Goal: Information Seeking & Learning: Learn about a topic

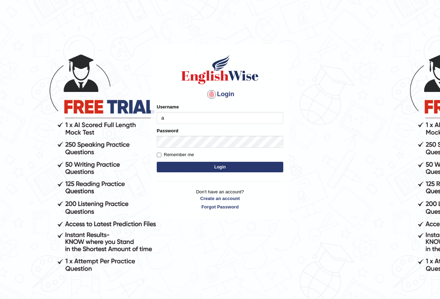
type input "Antonio2024"
click at [213, 167] on button "Login" at bounding box center [220, 167] width 126 height 11
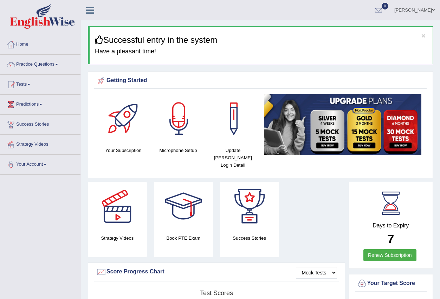
click at [61, 64] on link "Practice Questions" at bounding box center [40, 64] width 80 height 18
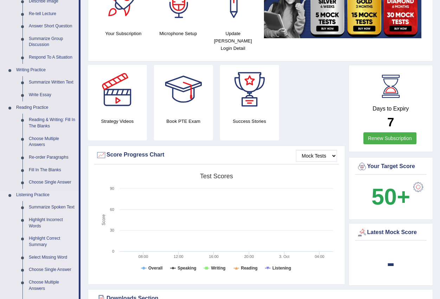
scroll to position [105, 0]
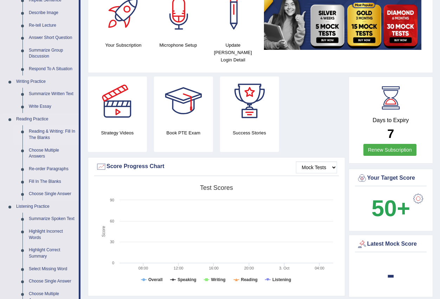
click at [54, 129] on link "Reading & Writing: Fill In The Blanks" at bounding box center [52, 134] width 53 height 19
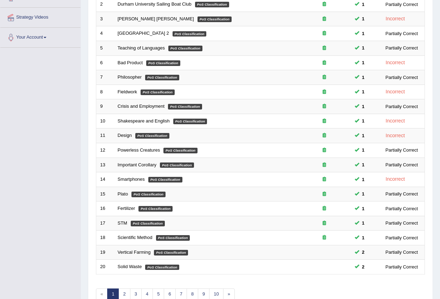
scroll to position [166, 0]
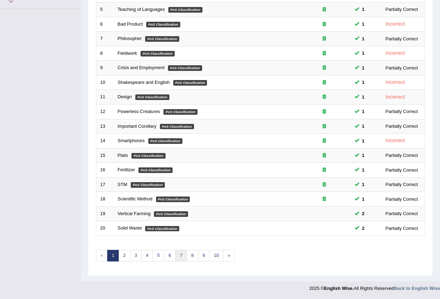
click at [182, 256] on link "7" at bounding box center [181, 256] width 12 height 12
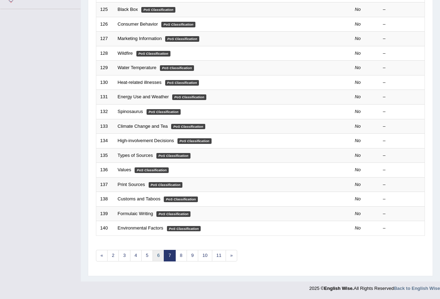
click at [159, 253] on link "6" at bounding box center [158, 256] width 12 height 12
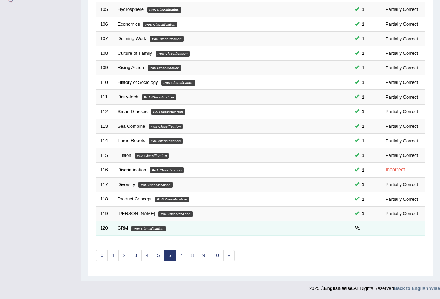
click at [128, 227] on link "CRM" at bounding box center [123, 227] width 11 height 5
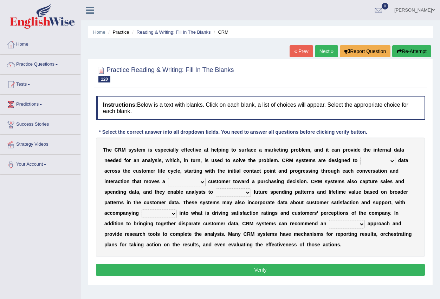
click at [392, 160] on select "venture capture feature rapture" at bounding box center [377, 161] width 35 height 8
select select "feature"
click at [360, 157] on select "venture capture feature rapture" at bounding box center [377, 161] width 35 height 8
click at [203, 182] on select "prospective respective convective reflective" at bounding box center [187, 182] width 38 height 8
select select "respective"
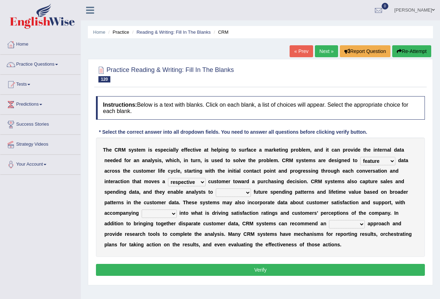
click at [168, 178] on select "prospective respective convective reflective" at bounding box center [187, 182] width 38 height 8
click at [247, 194] on select "descend reject deject project" at bounding box center [233, 193] width 35 height 8
select select "project"
click at [216, 189] on select "descend reject deject project" at bounding box center [233, 193] width 35 height 8
click at [173, 214] on select "insights plights aughts highlights" at bounding box center [158, 214] width 35 height 8
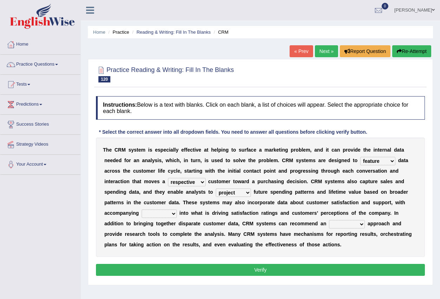
select select "insights"
click at [141, 210] on select "insights plights aughts highlights" at bounding box center [158, 214] width 35 height 8
click at [361, 226] on select "uncritical apolitical analytical impractical" at bounding box center [347, 224] width 36 height 8
select select "impractical"
click at [329, 220] on select "uncritical apolitical analytical impractical" at bounding box center [347, 224] width 36 height 8
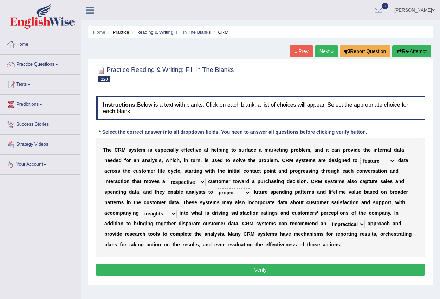
click at [319, 270] on button "Verify" at bounding box center [260, 270] width 329 height 12
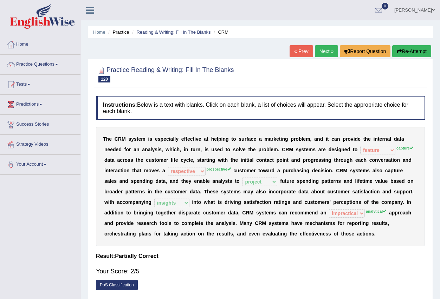
click at [322, 53] on link "Next »" at bounding box center [326, 51] width 23 height 12
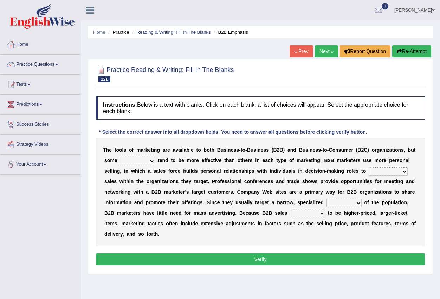
click at [152, 163] on select "tactics tentacles optics ethnics" at bounding box center [137, 161] width 35 height 8
select select "ethnics"
click at [120, 157] on select "tactics tentacles optics ethnics" at bounding box center [137, 161] width 35 height 8
click at [404, 171] on select "overstate disorientate commentate facilitate" at bounding box center [387, 171] width 39 height 8
select select "commentate"
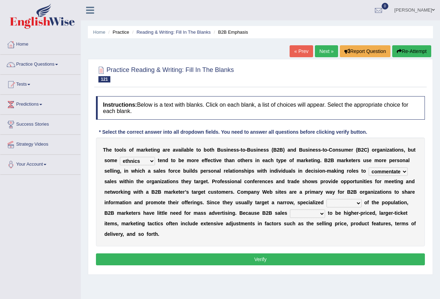
click at [368, 167] on select "overstate disorientate commentate facilitate" at bounding box center [387, 171] width 39 height 8
click at [357, 204] on select "shiver sliver driver receiver" at bounding box center [343, 203] width 35 height 8
select select "driver"
click at [326, 199] on select "shiver sliver driver receiver" at bounding box center [343, 203] width 35 height 8
click at [322, 214] on select "tend extend contend pretend" at bounding box center [307, 214] width 35 height 8
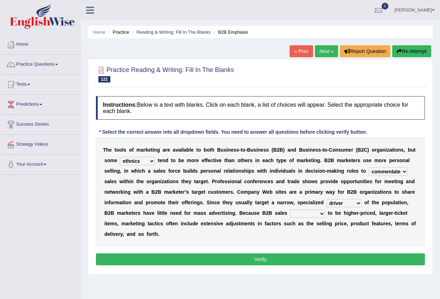
select select "contend"
click at [290, 210] on select "tend extend contend pretend" at bounding box center [307, 214] width 35 height 8
click at [302, 257] on button "Verify" at bounding box center [260, 259] width 329 height 12
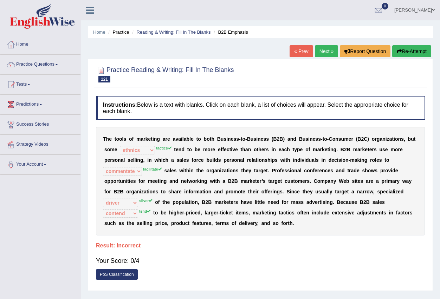
click at [318, 51] on link "Next »" at bounding box center [326, 51] width 23 height 12
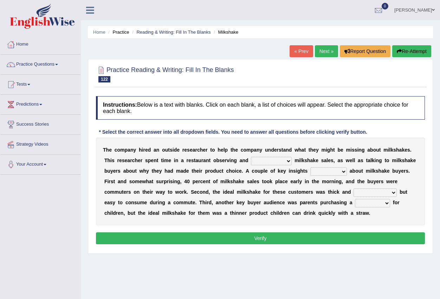
click at [296, 52] on link "« Prev" at bounding box center [300, 51] width 23 height 12
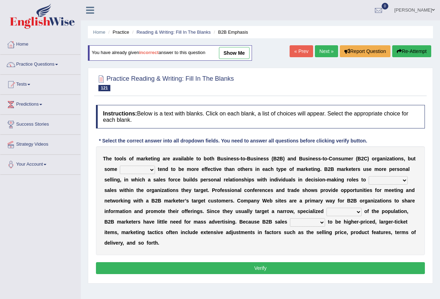
click at [321, 52] on link "Next »" at bounding box center [326, 51] width 23 height 12
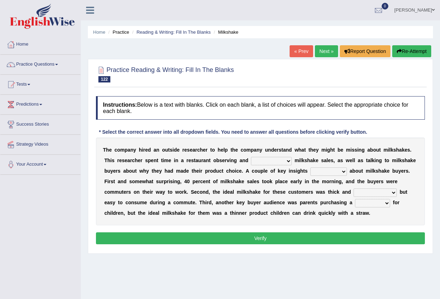
click at [289, 162] on select "documenting augmenting tormenting fermenting" at bounding box center [271, 161] width 41 height 8
select select "documenting"
click at [251, 157] on select "documenting augmenting tormenting fermenting" at bounding box center [271, 161] width 41 height 8
click at [340, 172] on select "demerged merged submerged emerged" at bounding box center [328, 171] width 37 height 8
select select "emerged"
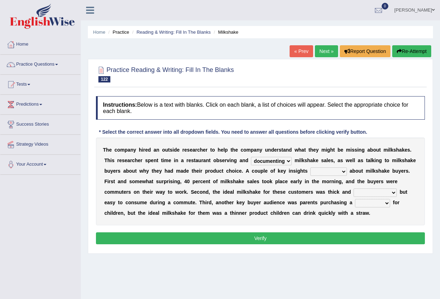
click at [310, 167] on select "demerged merged submerged emerged" at bounding box center [328, 171] width 37 height 8
click at [390, 192] on select "consequential torrential substantial residential" at bounding box center [374, 193] width 43 height 8
select select "substantial"
click at [353, 189] on select "consequential torrential substantial residential" at bounding box center [374, 193] width 43 height 8
click at [384, 204] on select "pleat treat cleat sweat" at bounding box center [372, 203] width 35 height 8
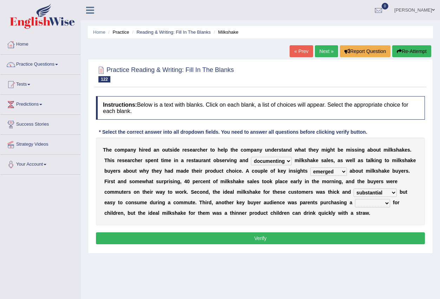
select select "sweat"
click at [355, 199] on select "pleat treat cleat sweat" at bounding box center [372, 203] width 35 height 8
click at [354, 237] on button "Verify" at bounding box center [260, 238] width 329 height 12
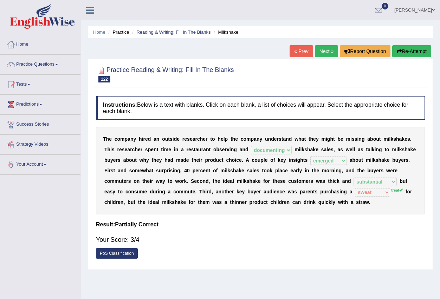
click at [323, 50] on link "Next »" at bounding box center [326, 51] width 23 height 12
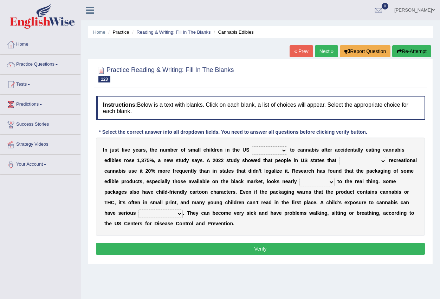
click at [283, 150] on select "appended rejected grounded exposed" at bounding box center [269, 150] width 35 height 8
select select "exposed"
click at [252, 146] on select "appended rejected grounded exposed" at bounding box center [269, 150] width 35 height 8
click at [381, 162] on select "vandalized commercialized legalized privatized" at bounding box center [362, 161] width 47 height 8
select select "legalized"
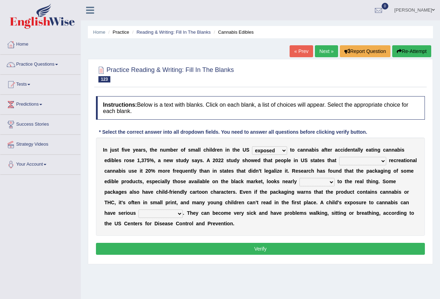
click at [339, 157] on select "vandalized commercialized legalized privatized" at bounding box center [362, 161] width 47 height 8
click at [333, 182] on select "critical nautical identical statistical" at bounding box center [316, 182] width 35 height 8
select select "critical"
click at [299, 178] on select "critical nautical identical statistical" at bounding box center [316, 182] width 35 height 8
click at [179, 213] on select "absences presences violations consequences" at bounding box center [160, 214] width 44 height 8
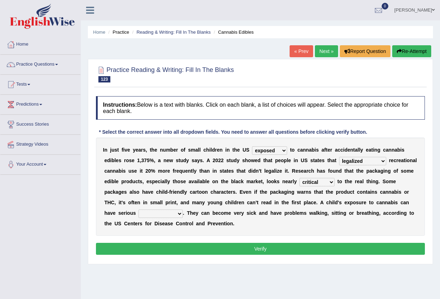
select select "presences"
click at [138, 210] on select "absences presences violations consequences" at bounding box center [160, 214] width 44 height 8
click at [172, 252] on button "Verify" at bounding box center [260, 249] width 329 height 12
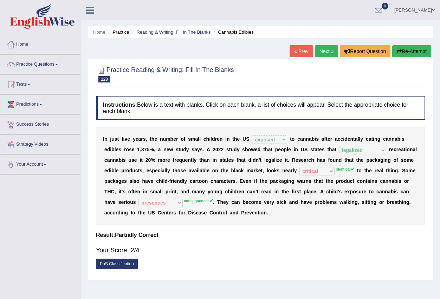
click at [321, 52] on link "Next »" at bounding box center [326, 51] width 23 height 12
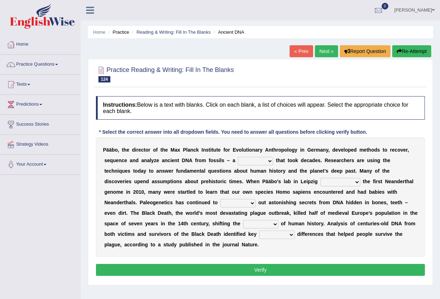
click at [270, 161] on select "feast feat feature [PERSON_NAME]" at bounding box center [255, 161] width 35 height 8
select select "feature"
click at [238, 157] on select "feast feat feature [PERSON_NAME]" at bounding box center [255, 161] width 35 height 8
click at [356, 182] on select "sympathized sequenced disturbed regulated" at bounding box center [340, 182] width 40 height 8
select select "regulated"
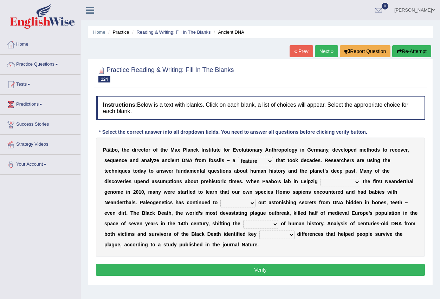
click at [320, 178] on select "sympathized sequenced disturbed regulated" at bounding box center [340, 182] width 40 height 8
click at [252, 203] on select "lease tease grease release" at bounding box center [237, 203] width 35 height 8
select select "release"
click at [220, 199] on select "lease tease grease release" at bounding box center [237, 203] width 35 height 8
click at [274, 224] on select "geek course contour discourse" at bounding box center [260, 224] width 35 height 8
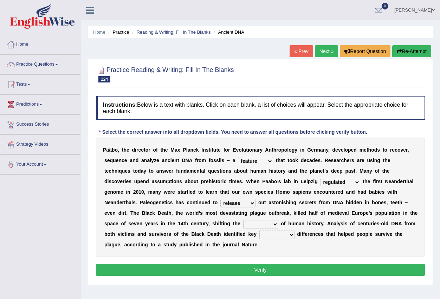
select select "course"
click at [243, 220] on select "geek course contour discourse" at bounding box center [260, 224] width 35 height 8
click at [293, 236] on select "physical social genetic mental" at bounding box center [276, 235] width 35 height 8
select select "genetic"
click at [259, 231] on select "physical social genetic mental" at bounding box center [276, 235] width 35 height 8
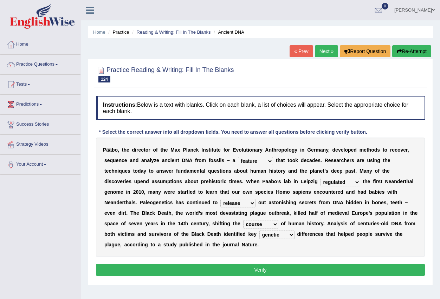
click at [271, 268] on button "Verify" at bounding box center [260, 270] width 329 height 12
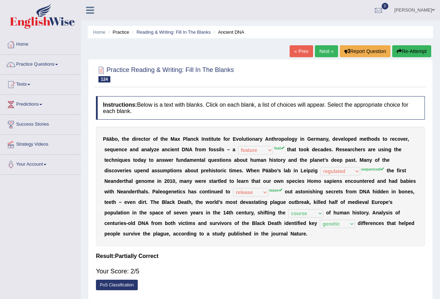
click at [325, 52] on link "Next »" at bounding box center [326, 51] width 23 height 12
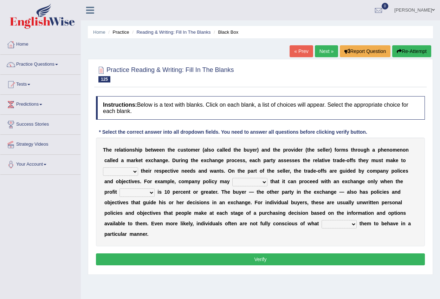
click at [135, 170] on select "classify satisfy intensify clarify" at bounding box center [120, 171] width 35 height 8
select select "intensify"
click at [103, 167] on select "classify satisfy intensify clarify" at bounding box center [120, 171] width 35 height 8
click at [264, 181] on select "rotate deliberate dilate dictate" at bounding box center [249, 182] width 35 height 8
select select "dictate"
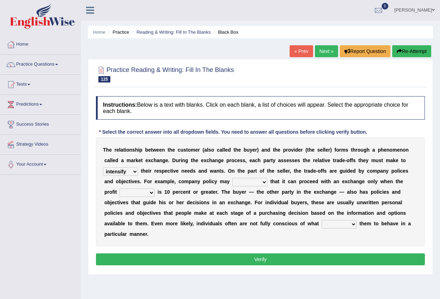
click at [232, 178] on select "rotate deliberate dilate dictate" at bounding box center [249, 182] width 35 height 8
click at [152, 193] on select "origin pidgin margin bulletin" at bounding box center [136, 193] width 35 height 8
select select "origin"
click at [119, 189] on select "origin pidgin margin bulletin" at bounding box center [136, 193] width 35 height 8
click at [354, 223] on select "attempts exempts prompts levers" at bounding box center [338, 224] width 35 height 8
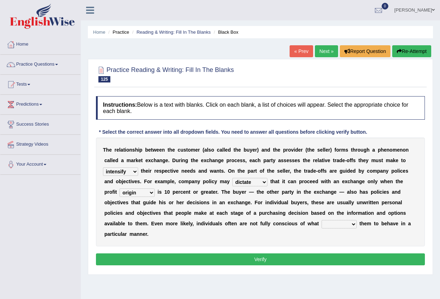
select select "levers"
click at [321, 220] on select "attempts exempts prompts levers" at bounding box center [338, 224] width 35 height 8
click at [290, 259] on button "Verify" at bounding box center [260, 259] width 329 height 12
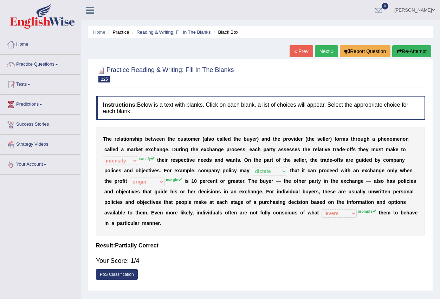
click at [323, 50] on link "Next »" at bounding box center [326, 51] width 23 height 12
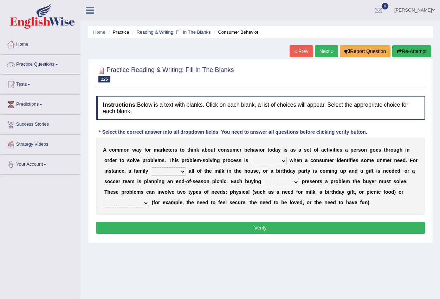
click at [58, 63] on link "Practice Questions" at bounding box center [40, 64] width 80 height 18
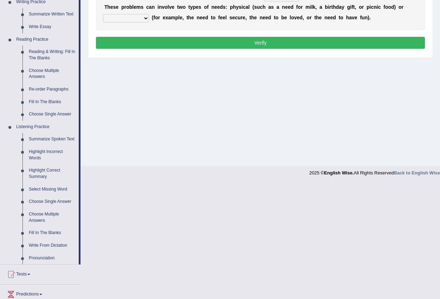
scroll to position [246, 0]
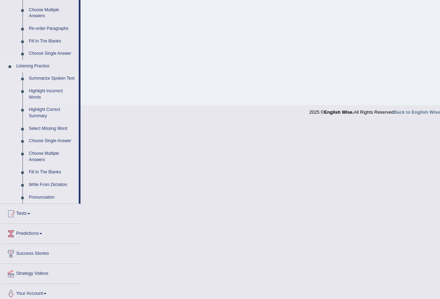
click at [58, 91] on link "Highlight Incorrect Words" at bounding box center [52, 94] width 53 height 19
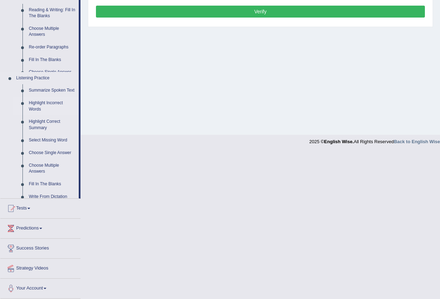
scroll to position [70, 0]
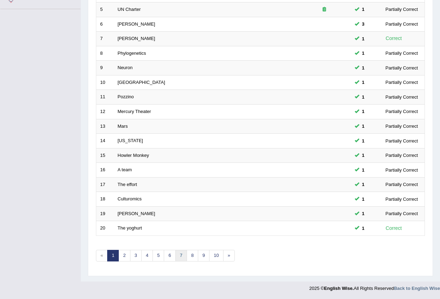
click at [179, 258] on link "7" at bounding box center [181, 256] width 12 height 12
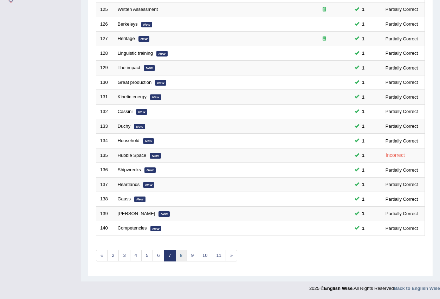
click at [179, 258] on link "8" at bounding box center [181, 256] width 12 height 12
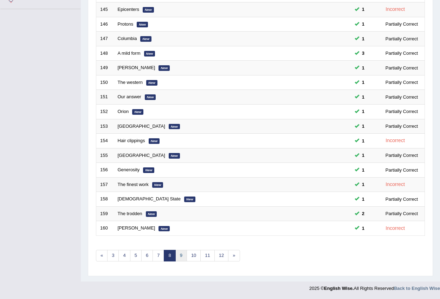
click at [182, 258] on link "9" at bounding box center [181, 256] width 12 height 12
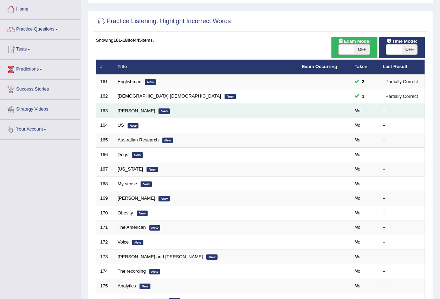
click at [126, 108] on link "[PERSON_NAME]" at bounding box center [137, 110] width 38 height 5
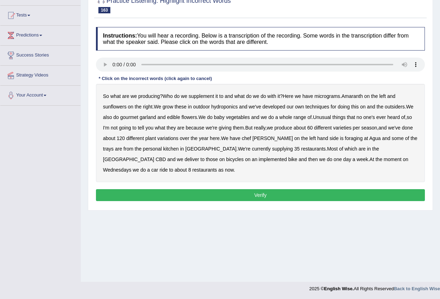
scroll to position [70, 0]
click at [209, 97] on b "supplement" at bounding box center [201, 96] width 25 height 6
click at [357, 96] on b "Amaranth" at bounding box center [351, 96] width 21 height 6
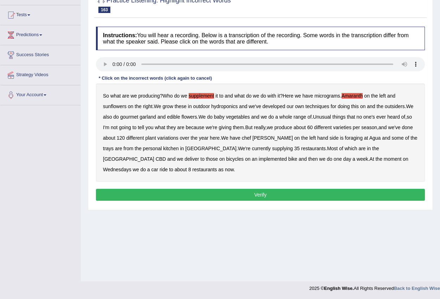
click at [257, 137] on b "[PERSON_NAME]" at bounding box center [272, 138] width 40 height 6
click at [28, 13] on link "Tests" at bounding box center [40, 14] width 80 height 18
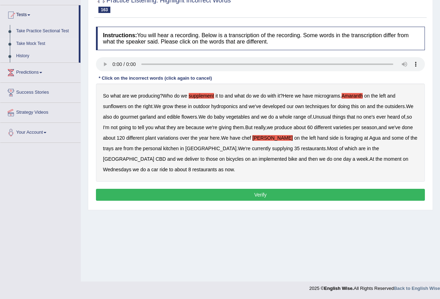
click at [35, 42] on link "Take Mock Test" at bounding box center [46, 44] width 66 height 13
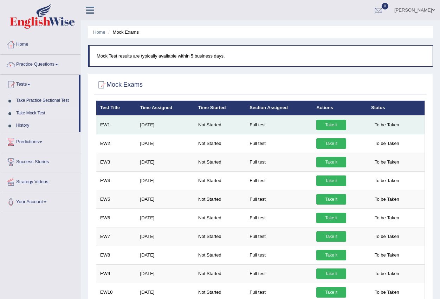
click at [103, 125] on td "EW1" at bounding box center [116, 125] width 40 height 19
click at [335, 126] on link "Take it" at bounding box center [331, 125] width 30 height 11
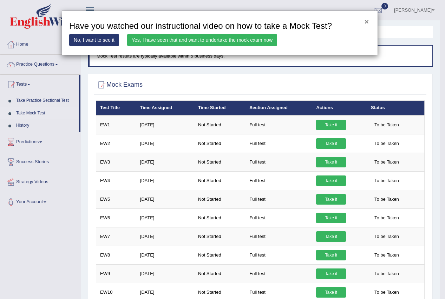
click at [366, 22] on button "×" at bounding box center [366, 21] width 4 height 7
